Goal: Contribute content: Add original content to the website for others to see

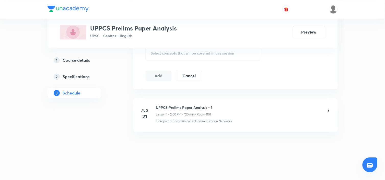
scroll to position [269, 0]
drag, startPoint x: 157, startPoint y: 106, endPoint x: 217, endPoint y: 105, distance: 60.0
click at [217, 105] on div "UPPCS Prelims Paper Analysis - 1 Lesson 1 • 2:00 PM • 120 min • Room 1101" at bounding box center [243, 110] width 175 height 12
copy h6 "UPPCS Prelims Paper Analysis - 1"
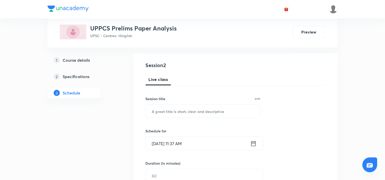
scroll to position [49, 0]
click at [217, 105] on input "text" at bounding box center [203, 111] width 114 height 13
paste input "UPPCS Prelims Paper Analysis - 1"
type input "UPPCS Prelims Paper Analysis - 2"
click at [296, 88] on div "Session 2 Live class Session title 32/99 UPPCS Prelims Paper Analysis - 2 ​ Sch…" at bounding box center [236, 182] width 180 height 240
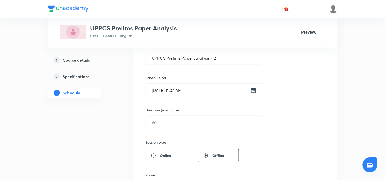
scroll to position [102, 0]
click at [253, 86] on icon at bounding box center [253, 89] width 6 height 7
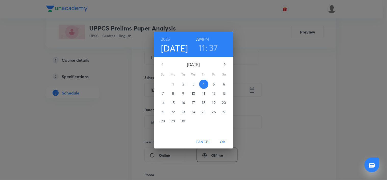
click at [208, 38] on h6 "PM" at bounding box center [206, 38] width 6 height 7
click at [204, 48] on h3 "11" at bounding box center [202, 47] width 7 height 11
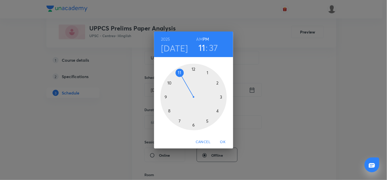
click at [218, 82] on div at bounding box center [194, 97] width 66 height 66
click at [193, 69] on div at bounding box center [194, 97] width 66 height 66
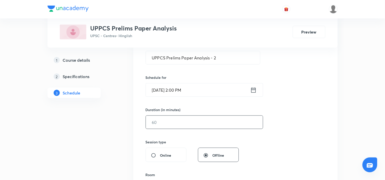
click at [215, 122] on input "text" at bounding box center [204, 121] width 117 height 13
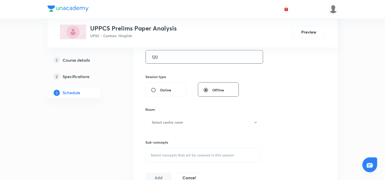
scroll to position [186, 0]
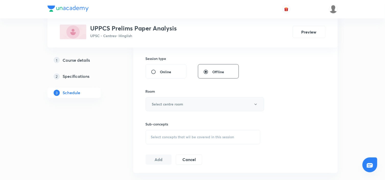
type input "120"
click at [233, 103] on button "Select centre room" at bounding box center [205, 104] width 118 height 14
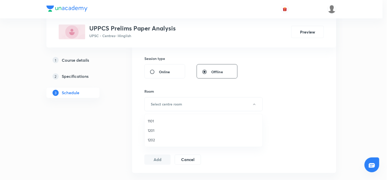
click at [155, 117] on li "1101" at bounding box center [204, 120] width 118 height 9
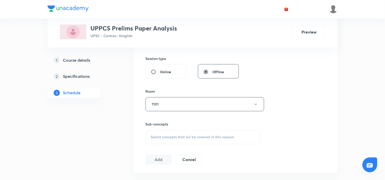
click at [189, 135] on span "Select concepts that wil be covered in this session" at bounding box center [192, 137] width 83 height 4
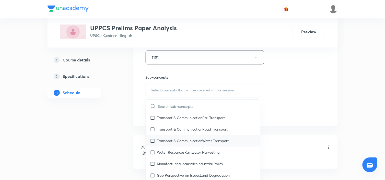
scroll to position [370, 0]
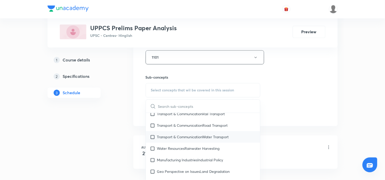
click at [190, 134] on p "Transport & CommunicationWater Transport" at bounding box center [193, 136] width 72 height 5
checkbox input "true"
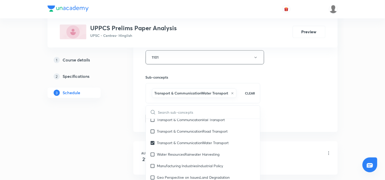
click at [272, 99] on div "Session 2 Live class Session title 32/99 UPPCS Prelims Paper Analysis - 2 ​ Sch…" at bounding box center [236, 1] width 180 height 246
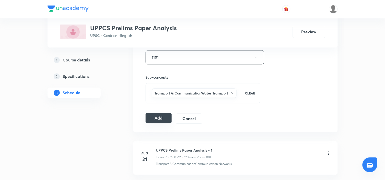
click at [156, 120] on button "Add" at bounding box center [159, 118] width 26 height 10
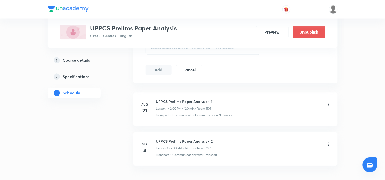
click at [56, 8] on img at bounding box center [68, 9] width 41 height 6
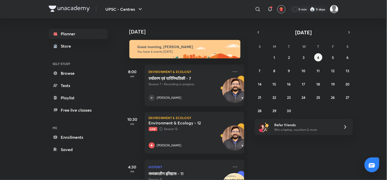
click at [12, 105] on div "UPSC - Centres ​ 0 min 0 days Planner Store SELF STUDY Browse Tests Playlist Fr…" at bounding box center [193, 90] width 387 height 180
